Goal: Task Accomplishment & Management: Use online tool/utility

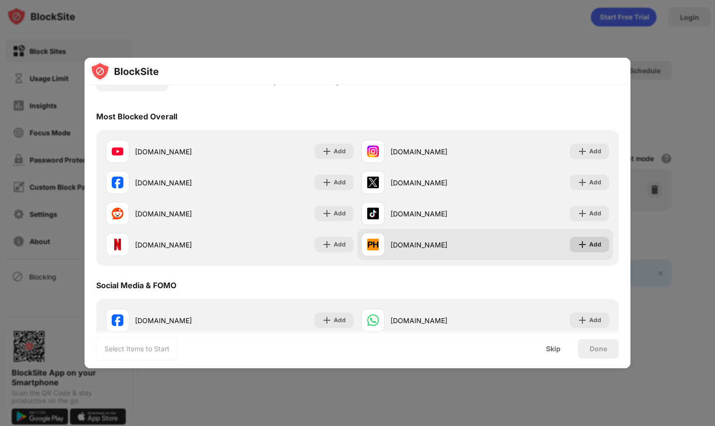
click at [585, 242] on img at bounding box center [582, 245] width 10 height 10
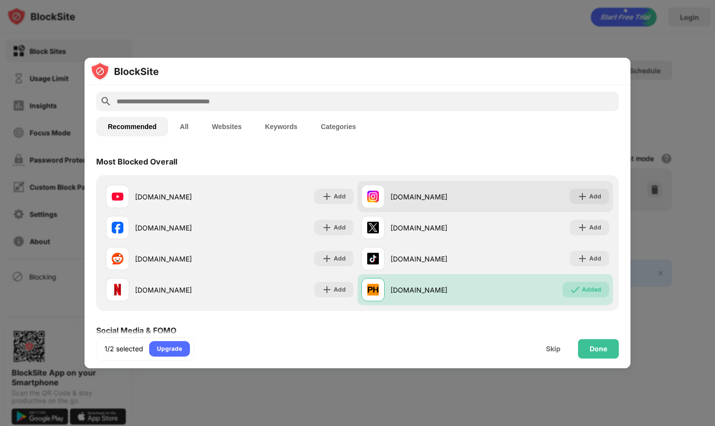
scroll to position [106, 0]
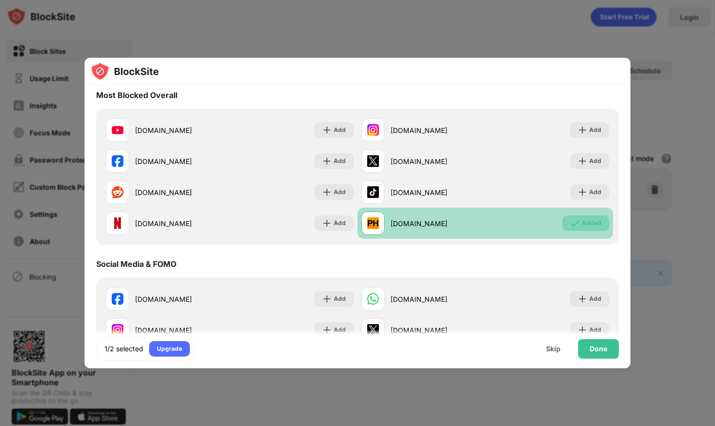
click at [589, 222] on div "Added" at bounding box center [591, 223] width 19 height 10
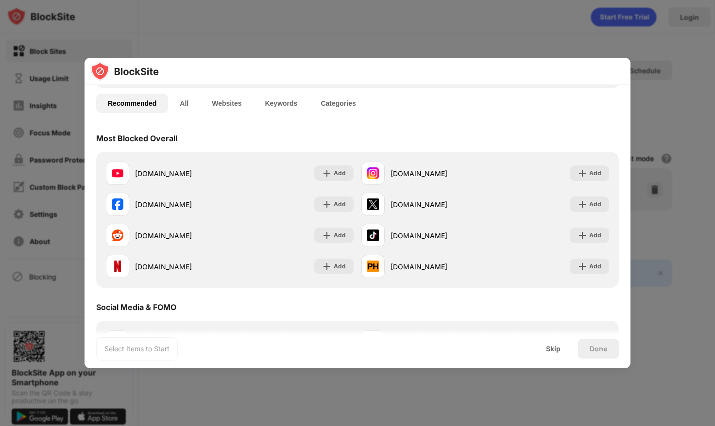
scroll to position [0, 0]
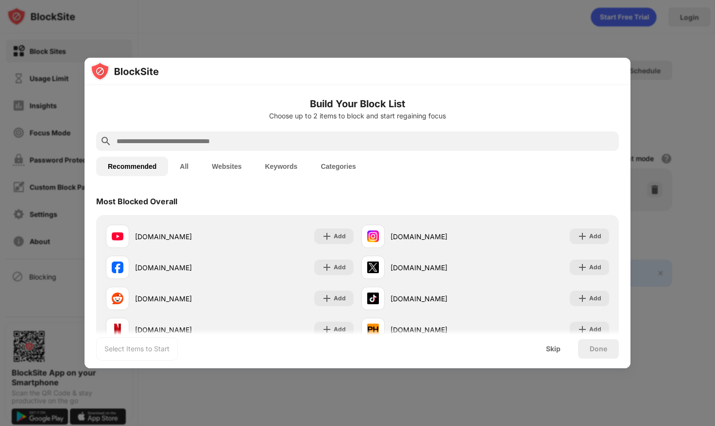
click at [170, 142] on input "text" at bounding box center [365, 141] width 499 height 12
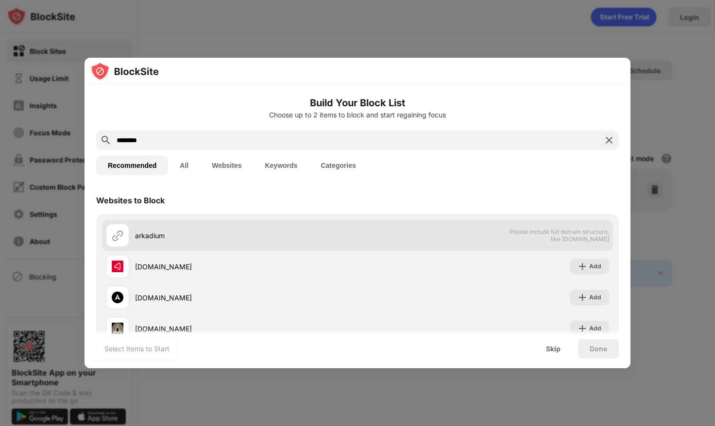
scroll to position [0, 0]
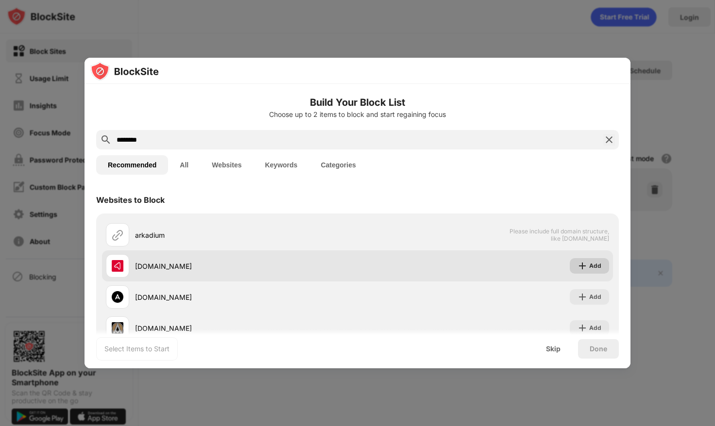
type input "********"
click at [582, 265] on img at bounding box center [582, 266] width 10 height 10
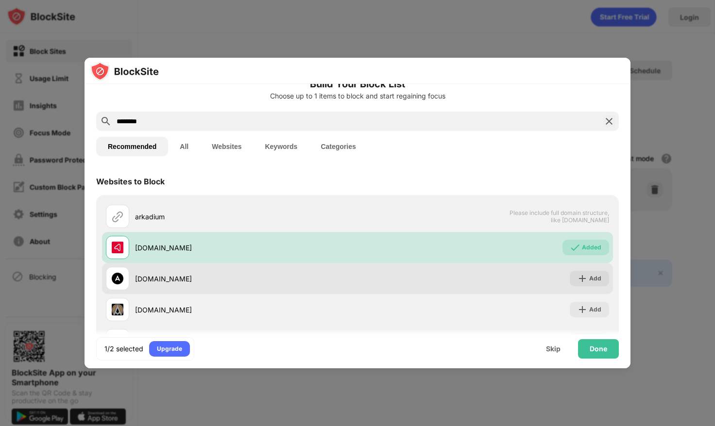
scroll to position [0, 0]
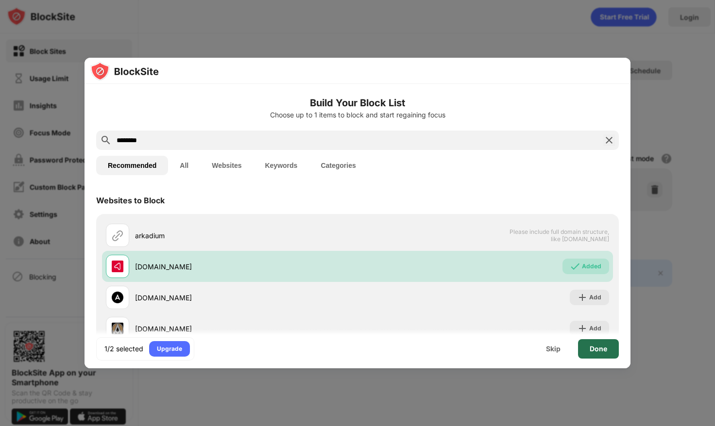
click at [586, 345] on div "Done" at bounding box center [598, 348] width 41 height 19
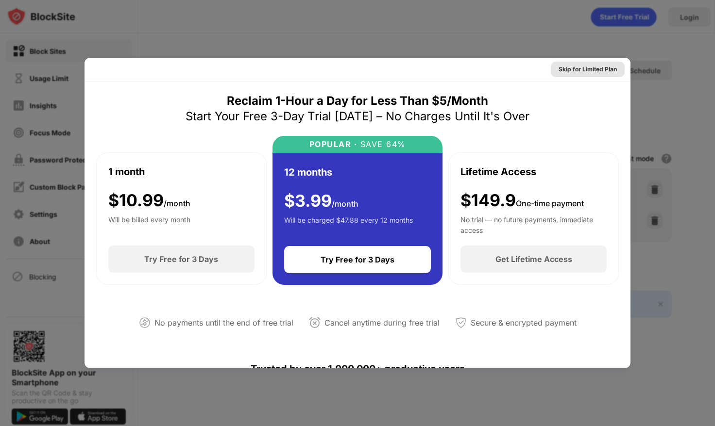
click at [588, 70] on div "Skip for Limited Plan" at bounding box center [587, 70] width 58 height 10
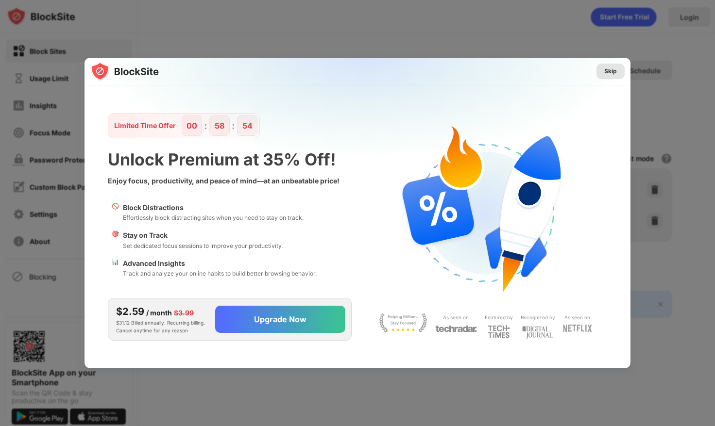
click at [607, 72] on div "Skip" at bounding box center [610, 72] width 13 height 10
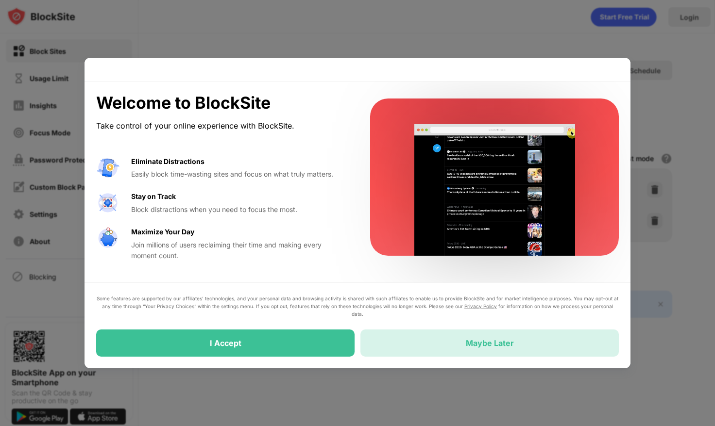
click at [397, 347] on div "Maybe Later" at bounding box center [489, 343] width 258 height 27
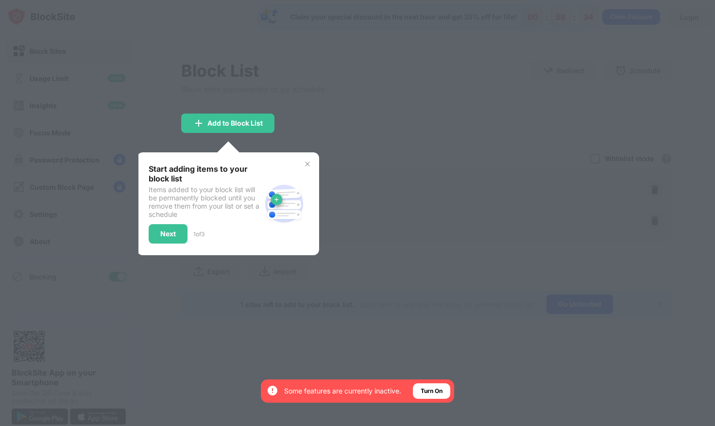
click at [426, 388] on div "Turn On" at bounding box center [431, 391] width 22 height 10
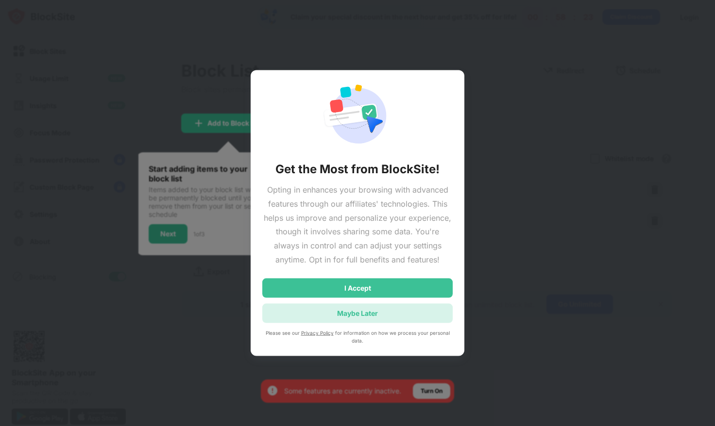
click at [406, 313] on div "Maybe Later" at bounding box center [357, 312] width 190 height 19
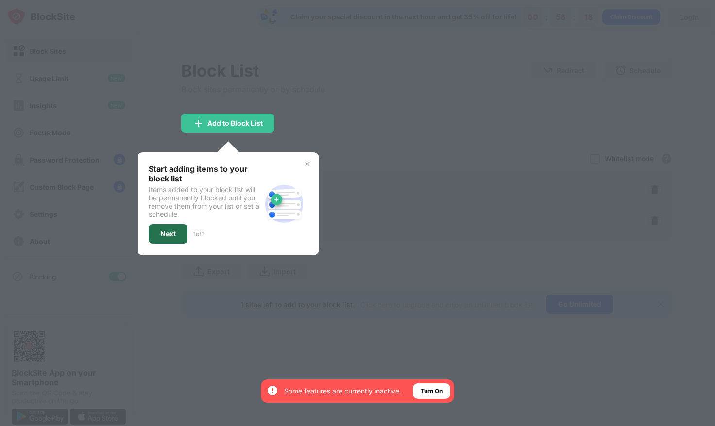
click at [169, 237] on div "Next" at bounding box center [168, 233] width 39 height 19
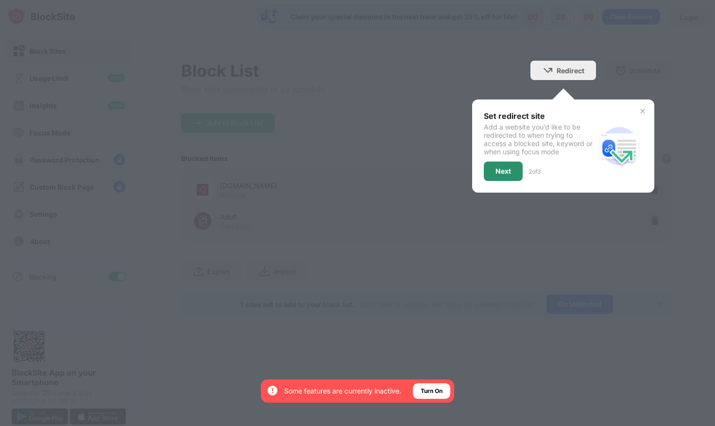
click at [511, 173] on div "Next" at bounding box center [503, 171] width 39 height 19
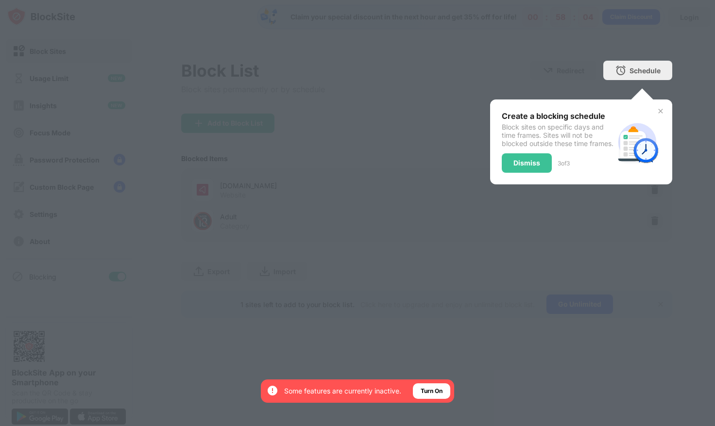
click at [516, 167] on div "Dismiss" at bounding box center [526, 163] width 27 height 8
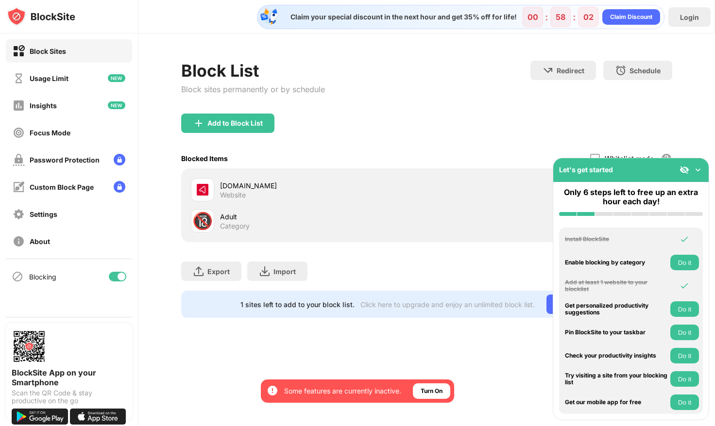
click at [387, 138] on div "Add to Block List" at bounding box center [426, 131] width 490 height 35
click at [696, 175] on div "Let's get started" at bounding box center [630, 170] width 155 height 24
click at [696, 170] on img at bounding box center [698, 170] width 10 height 10
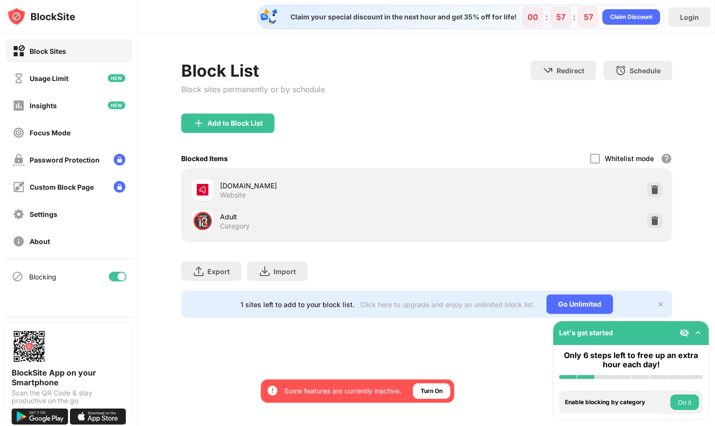
click at [364, 189] on div "[DOMAIN_NAME]" at bounding box center [323, 186] width 206 height 10
click at [224, 185] on div "[DOMAIN_NAME]" at bounding box center [323, 186] width 206 height 10
click at [237, 186] on div "[DOMAIN_NAME]" at bounding box center [323, 186] width 206 height 10
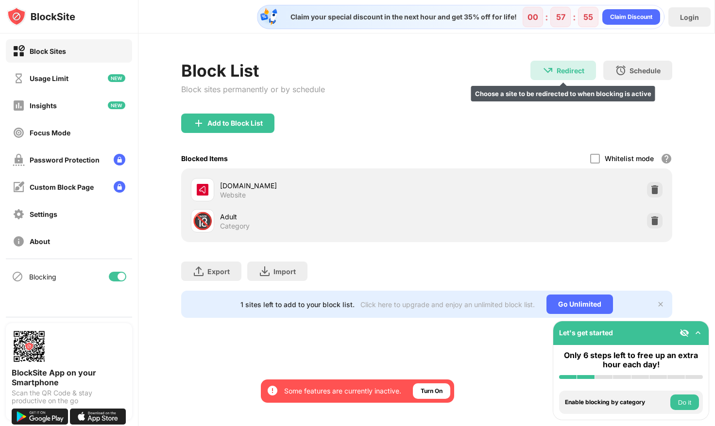
click at [568, 70] on div "Redirect" at bounding box center [570, 71] width 28 height 8
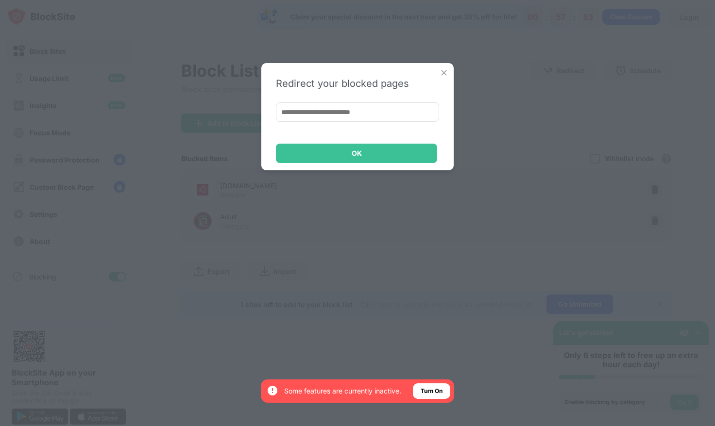
click at [323, 110] on input at bounding box center [357, 111] width 163 height 19
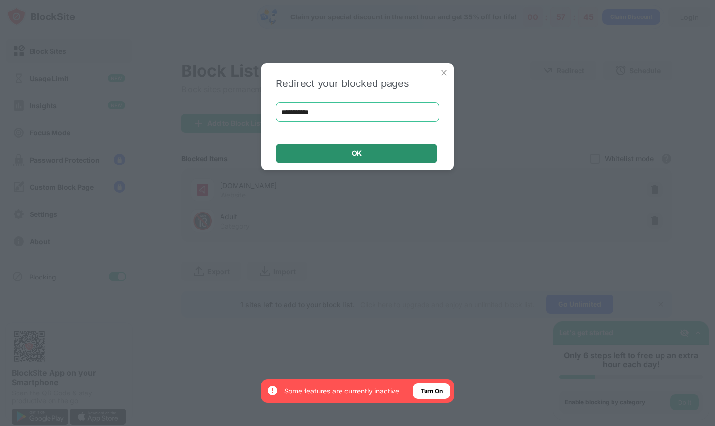
type input "**********"
click at [357, 157] on div "OK" at bounding box center [357, 154] width 10 height 8
